Goal: Task Accomplishment & Management: Manage account settings

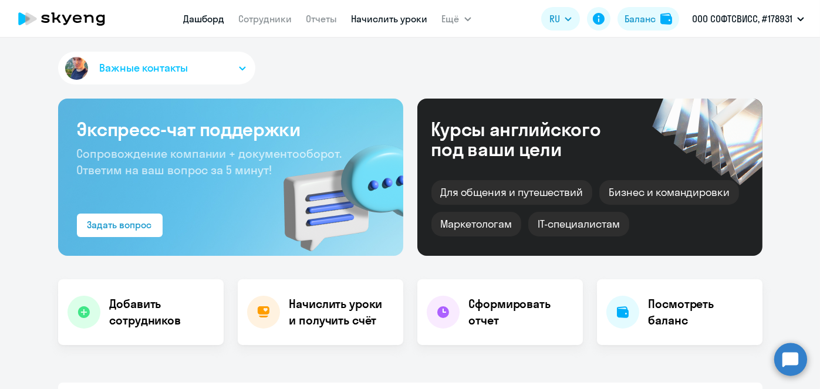
click at [395, 18] on link "Начислить уроки" at bounding box center [390, 19] width 76 height 12
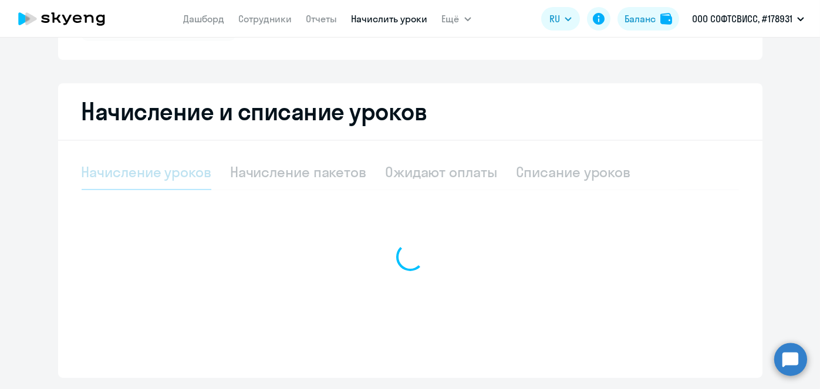
scroll to position [219, 0]
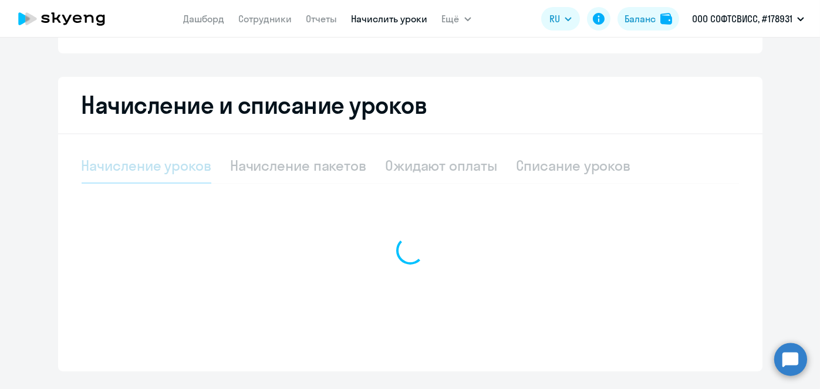
select select "10"
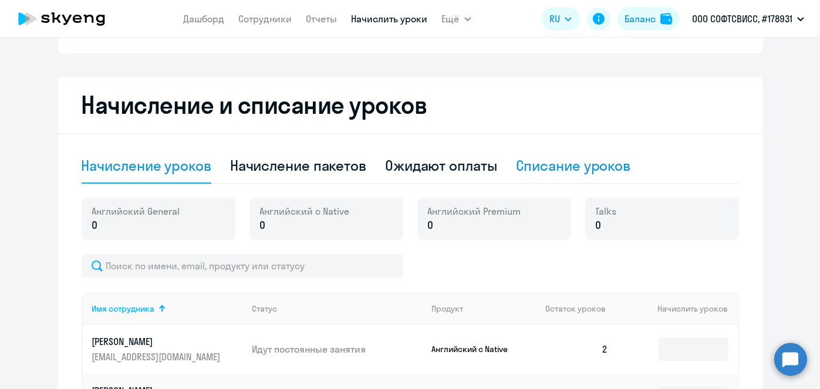
click at [601, 167] on div "Списание уроков" at bounding box center [573, 165] width 115 height 19
select select "10"
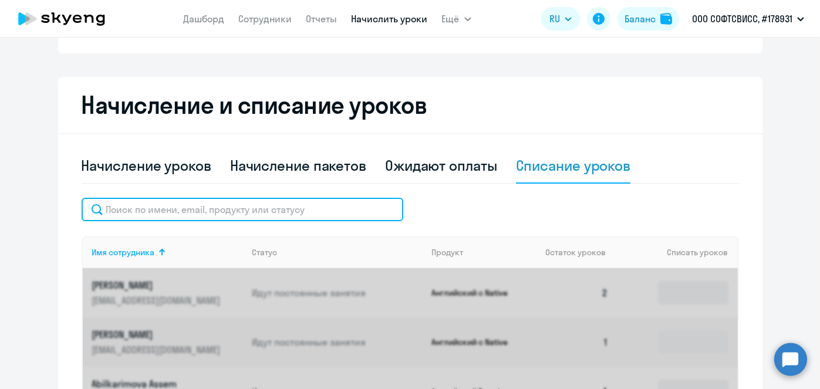
click at [282, 208] on input "text" at bounding box center [243, 209] width 322 height 23
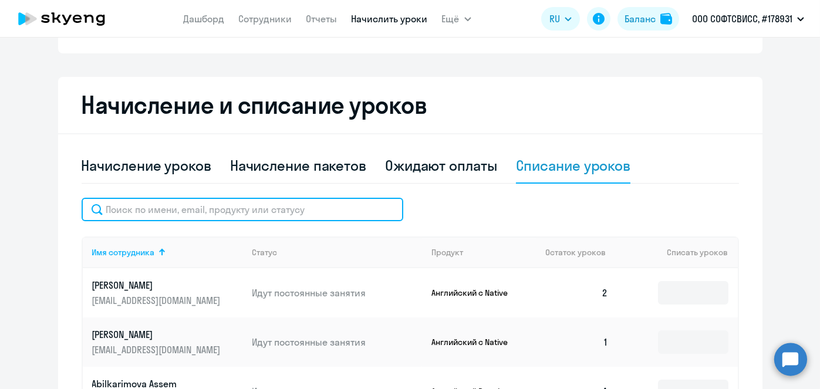
paste input "[PERSON_NAME]"
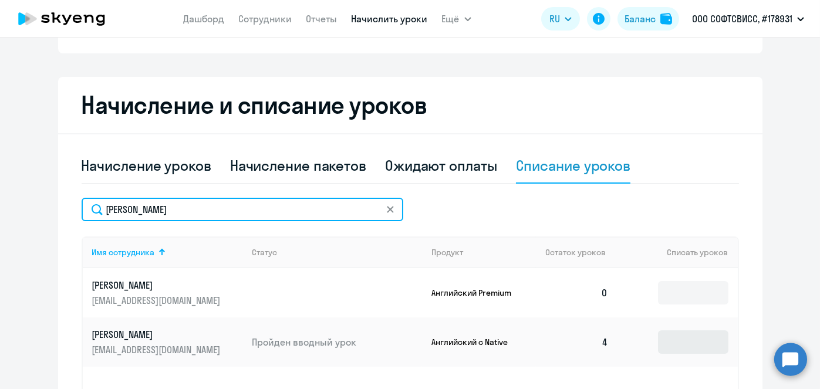
type input "[PERSON_NAME]"
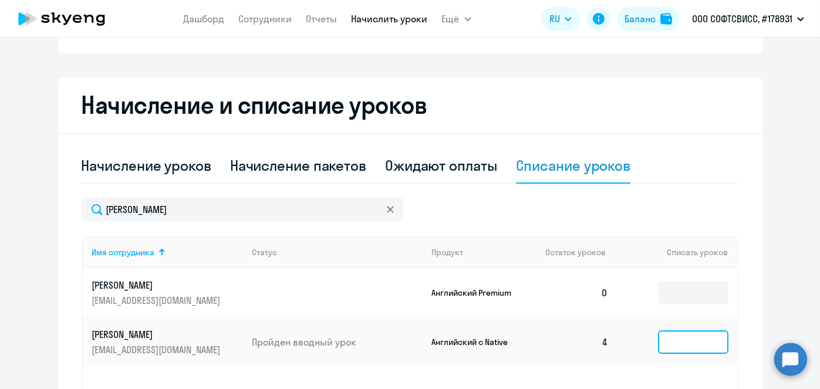
click at [681, 338] on input at bounding box center [693, 342] width 70 height 23
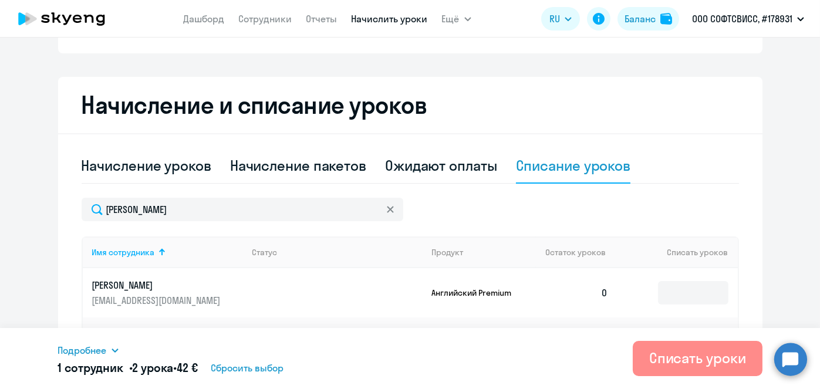
type input "2"
click at [684, 354] on div "Списать уроки" at bounding box center [698, 358] width 97 height 19
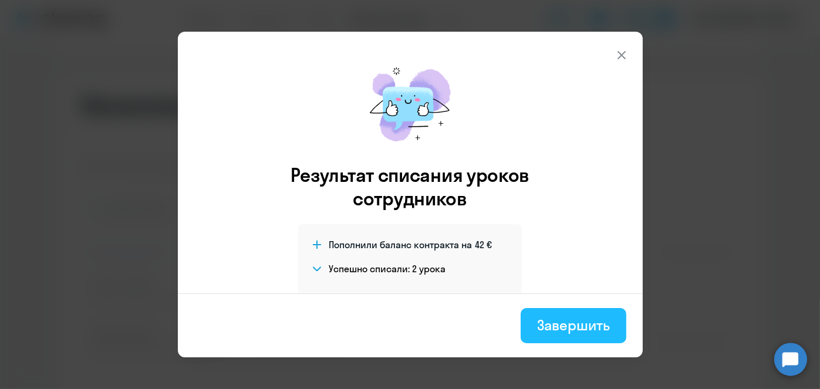
click at [604, 318] on div "Завершить" at bounding box center [573, 325] width 72 height 19
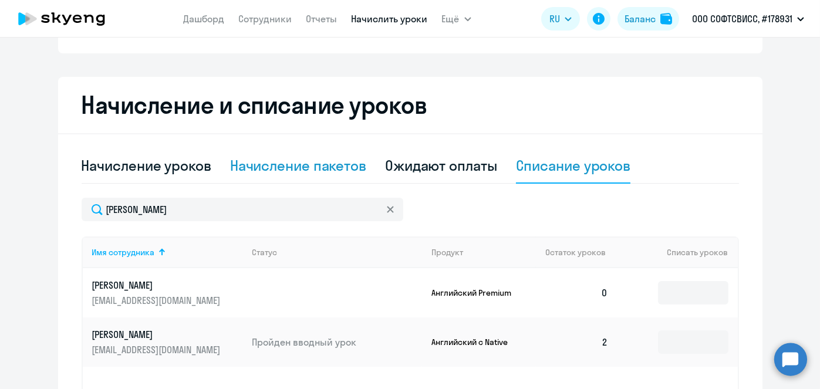
click at [334, 160] on div "Начисление пакетов" at bounding box center [298, 165] width 136 height 19
select select "10"
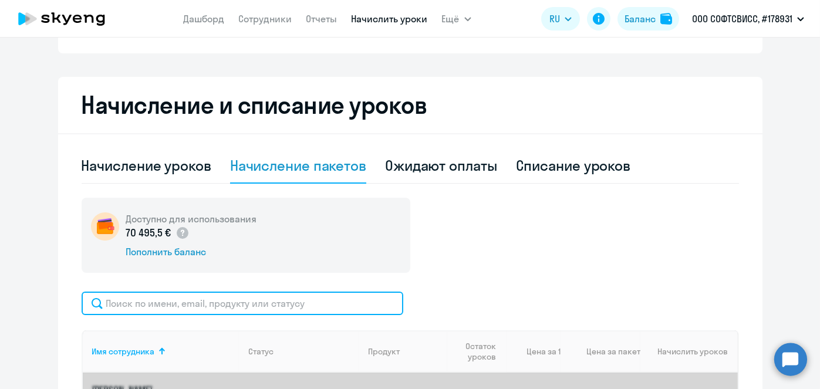
click at [299, 299] on input "text" at bounding box center [243, 303] width 322 height 23
paste input "[PERSON_NAME]"
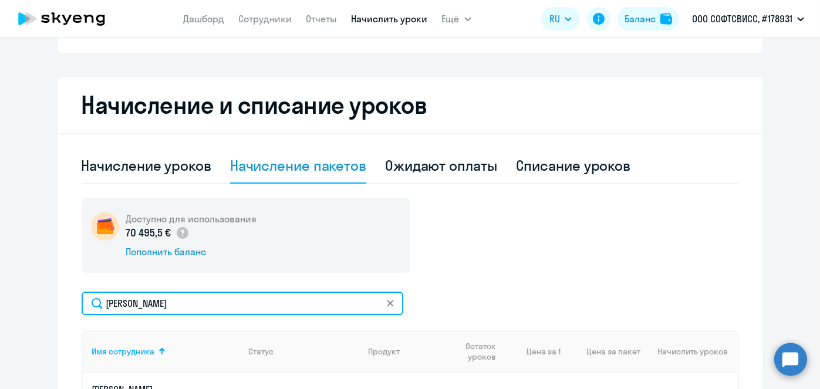
scroll to position [435, 0]
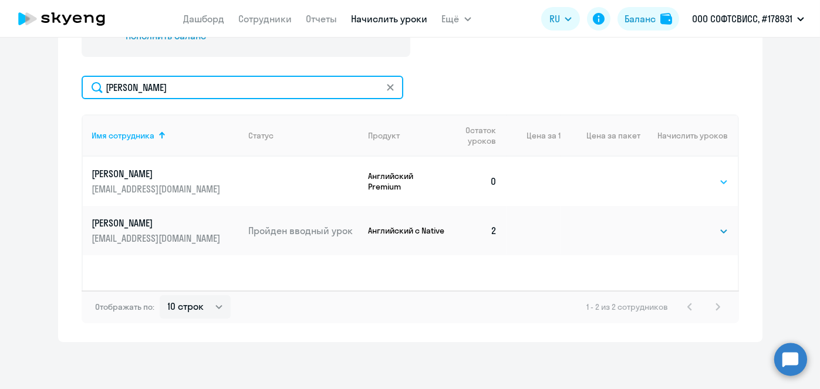
type input "[PERSON_NAME]"
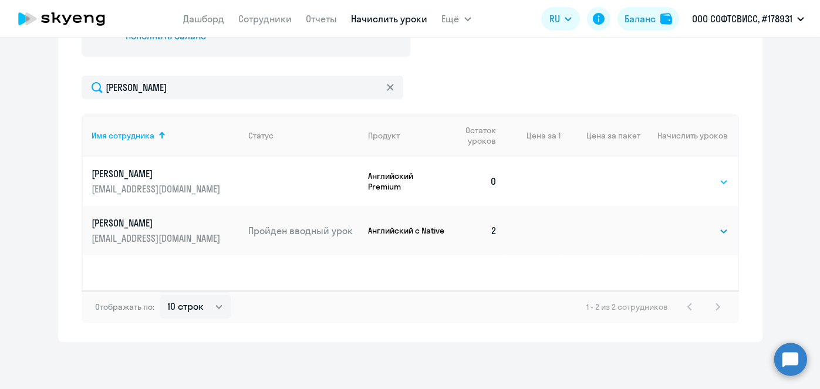
click at [700, 179] on select "Выбрать 8 16 32 64" at bounding box center [705, 182] width 48 height 14
select select "8"
click at [681, 175] on select "Выбрать 8 16 32 64" at bounding box center [705, 182] width 48 height 14
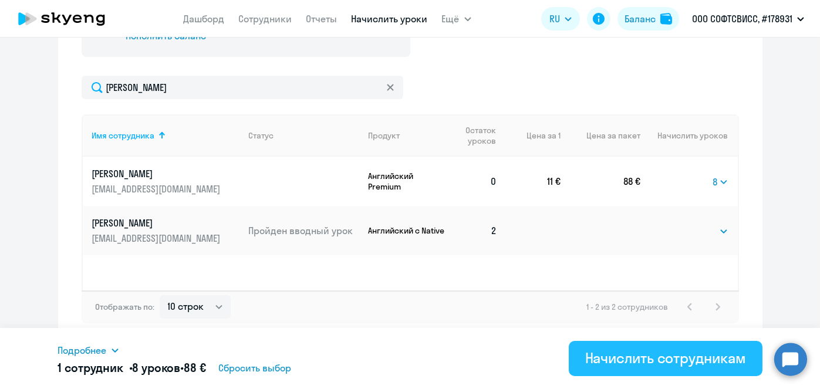
click at [678, 352] on div "Начислить сотрудникам" at bounding box center [666, 358] width 161 height 19
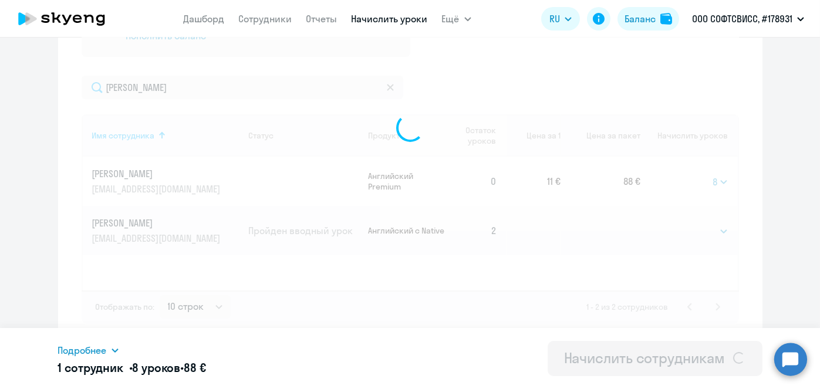
select select
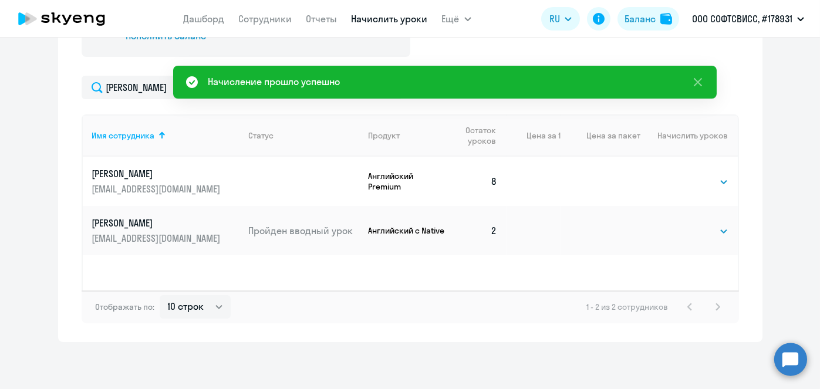
scroll to position [127, 0]
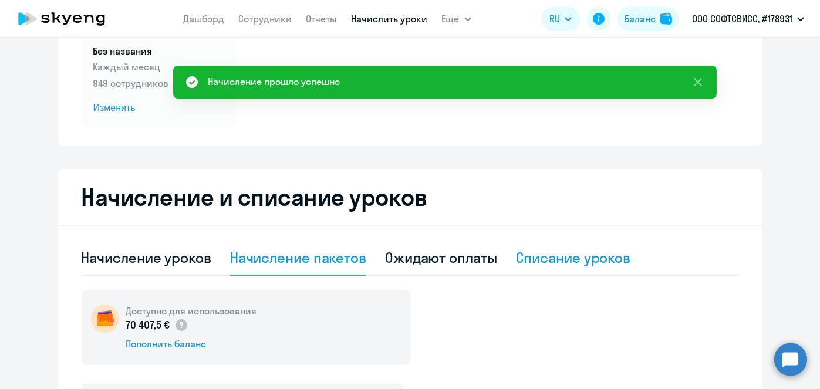
click at [583, 248] on div "Списание уроков" at bounding box center [573, 257] width 115 height 19
select select "10"
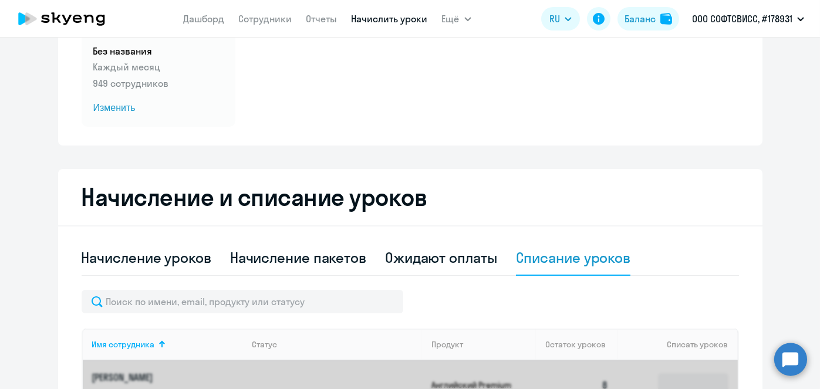
scroll to position [341, 0]
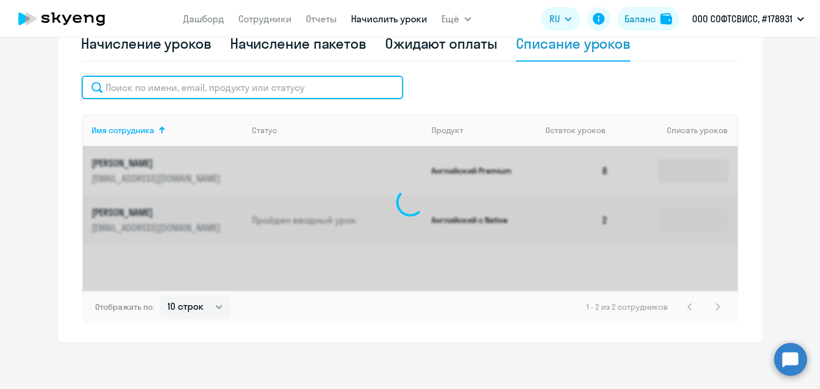
click at [251, 88] on input "text" at bounding box center [243, 87] width 322 height 23
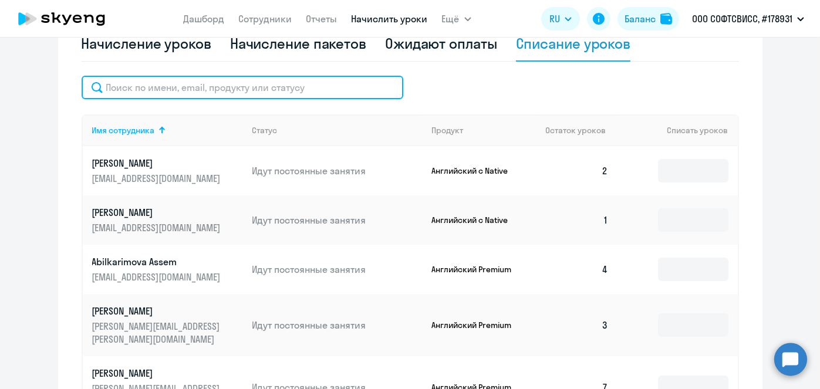
paste input "[PERSON_NAME]"
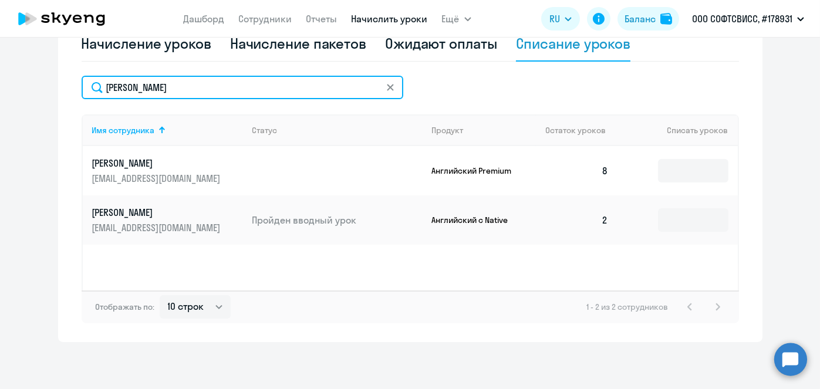
type input "[PERSON_NAME]"
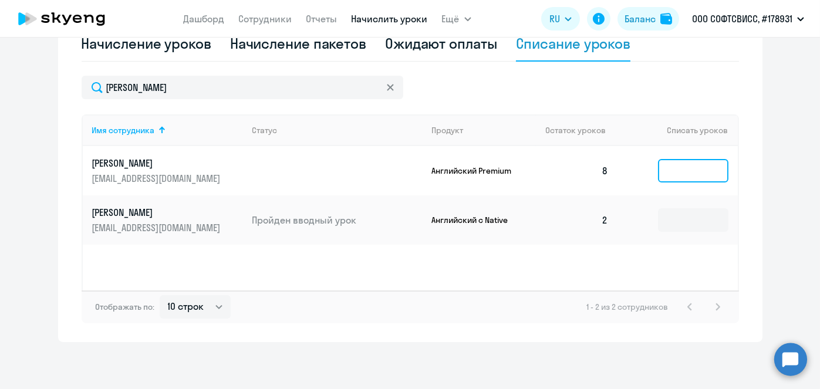
click at [676, 179] on input at bounding box center [693, 170] width 70 height 23
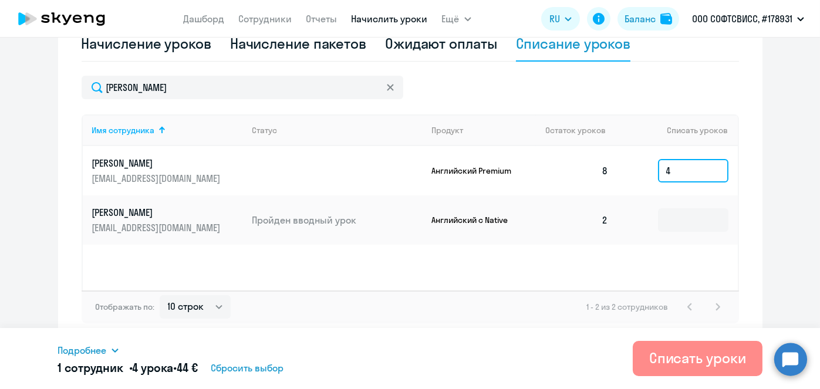
type input "4"
click at [675, 349] on div "Списать уроки" at bounding box center [698, 358] width 97 height 19
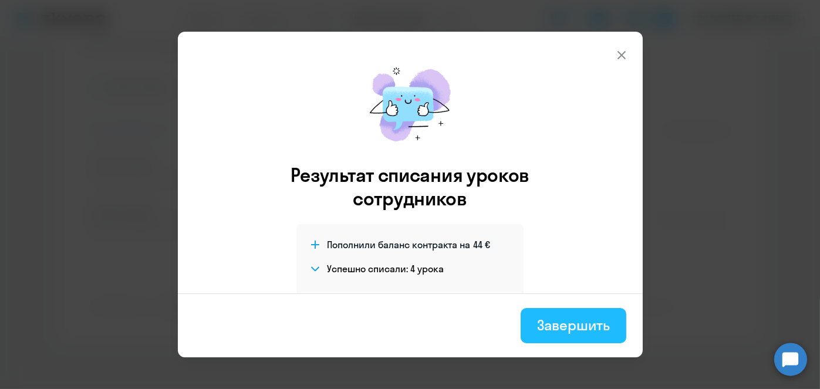
click at [537, 335] on button "Завершить" at bounding box center [573, 325] width 105 height 35
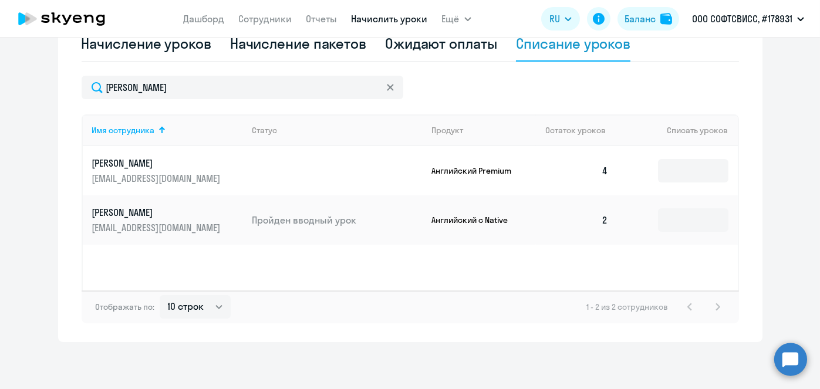
scroll to position [33, 0]
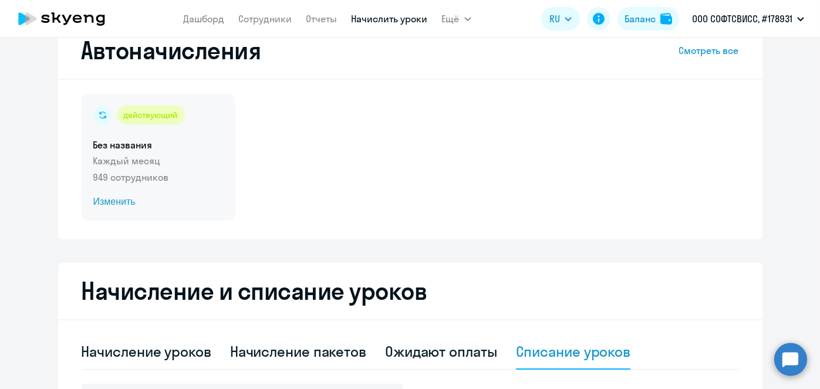
click at [113, 201] on span "Изменить" at bounding box center [158, 202] width 130 height 14
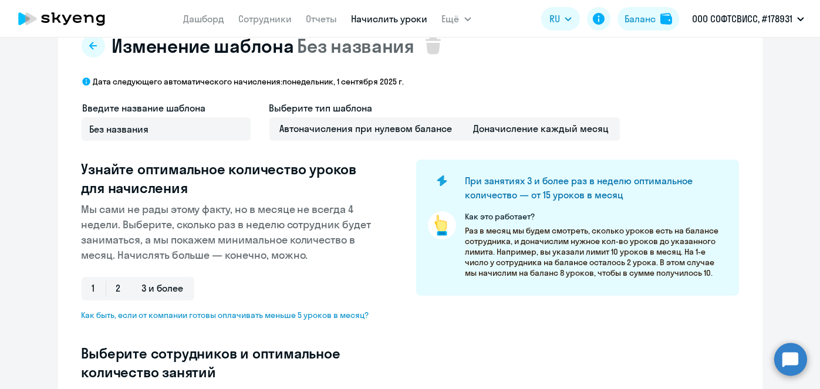
scroll to position [341, 0]
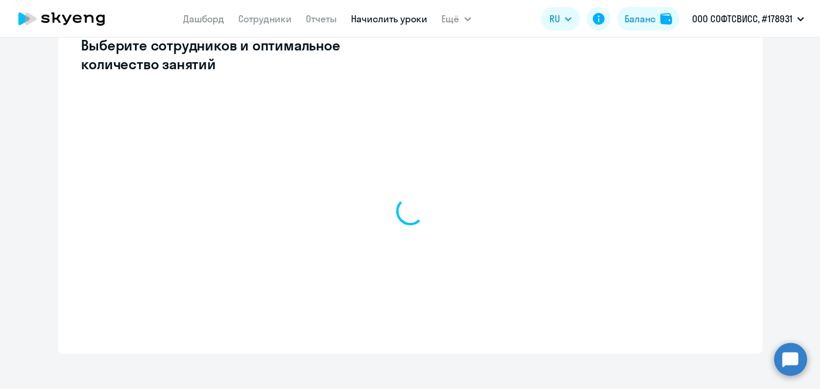
select select "10"
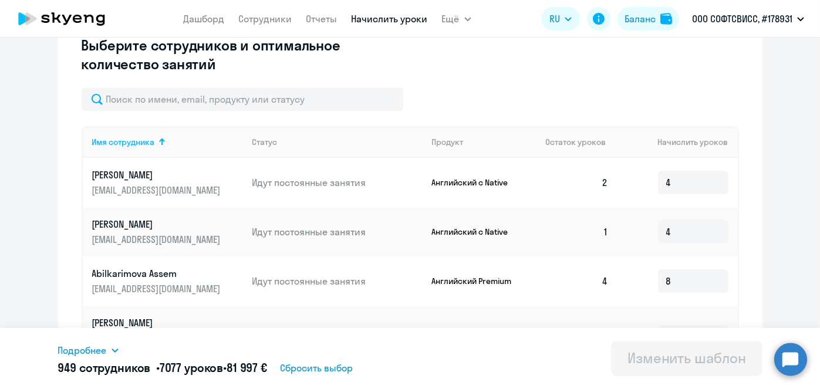
click at [268, 100] on input "text" at bounding box center [243, 99] width 322 height 23
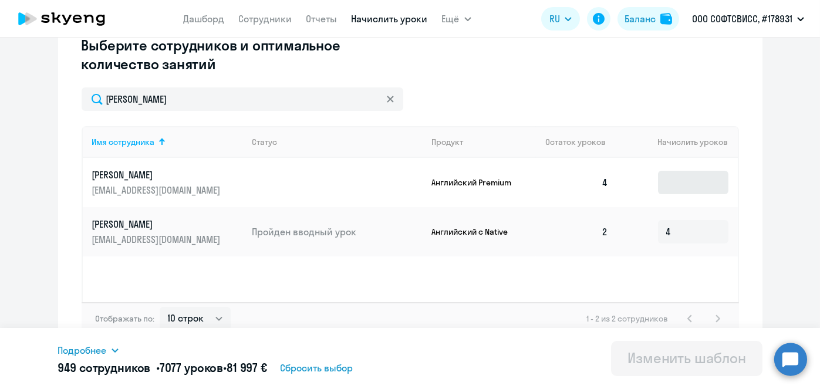
type input "[PERSON_NAME]"
click at [682, 183] on input at bounding box center [693, 182] width 70 height 23
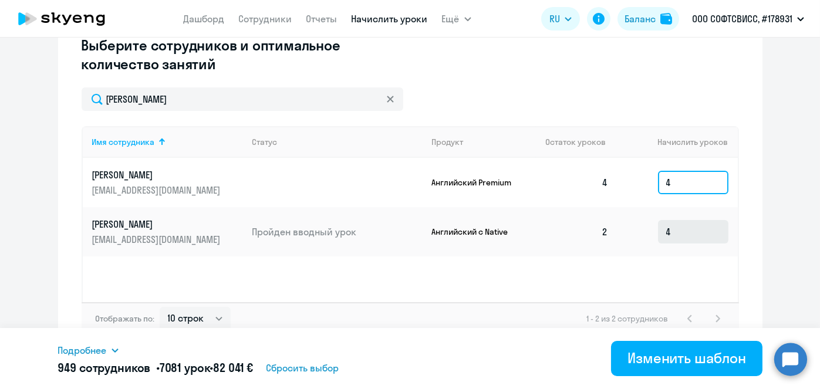
type input "4"
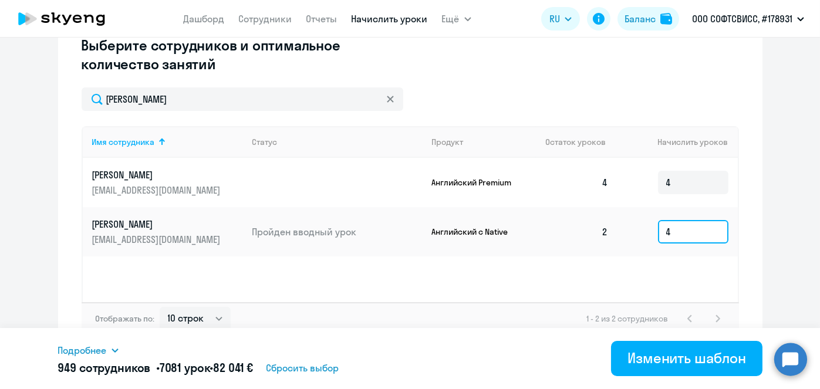
click at [679, 234] on input "4" at bounding box center [693, 231] width 70 height 23
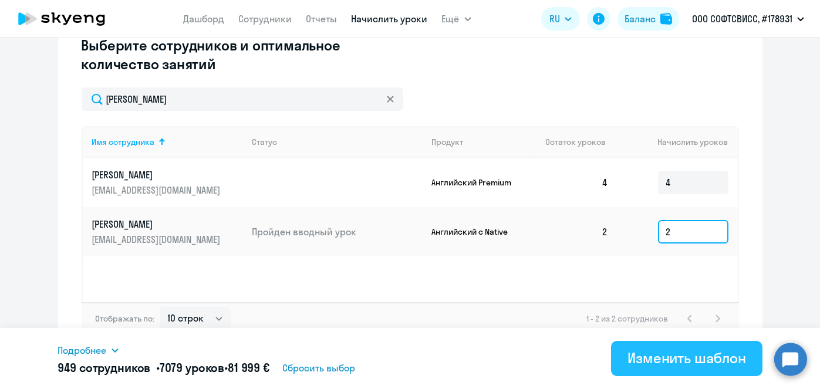
type input "2"
click at [677, 356] on div "Изменить шаблон" at bounding box center [687, 358] width 119 height 19
